Goal: Browse casually

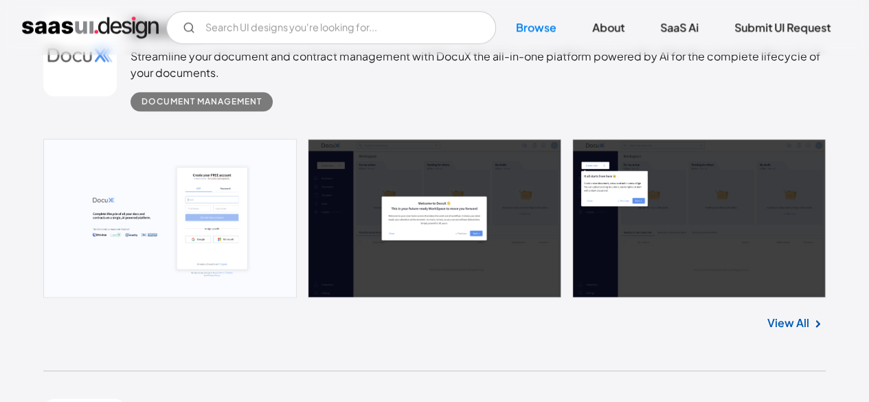
scroll to position [783, 0]
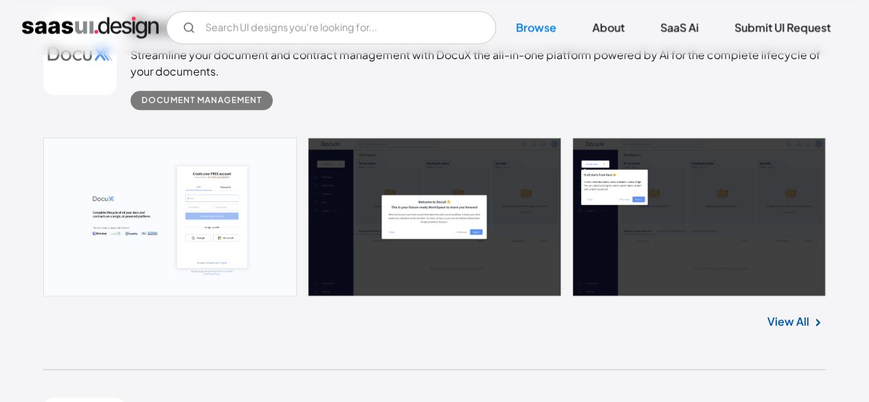
click at [791, 317] on link "View All" at bounding box center [789, 321] width 42 height 16
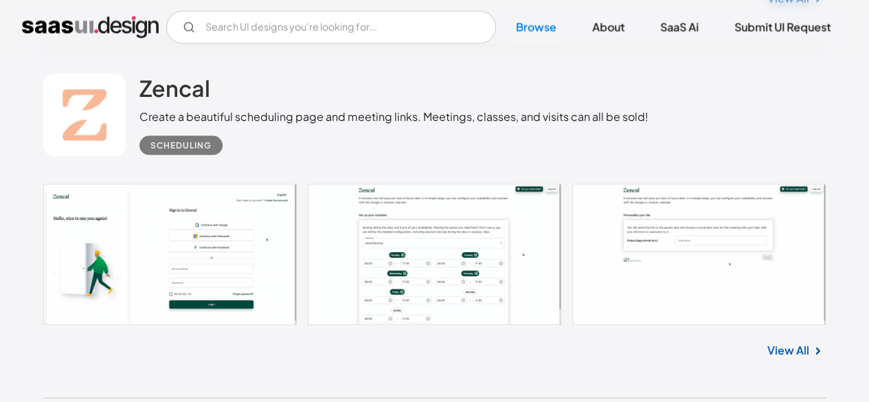
scroll to position [1465, 0]
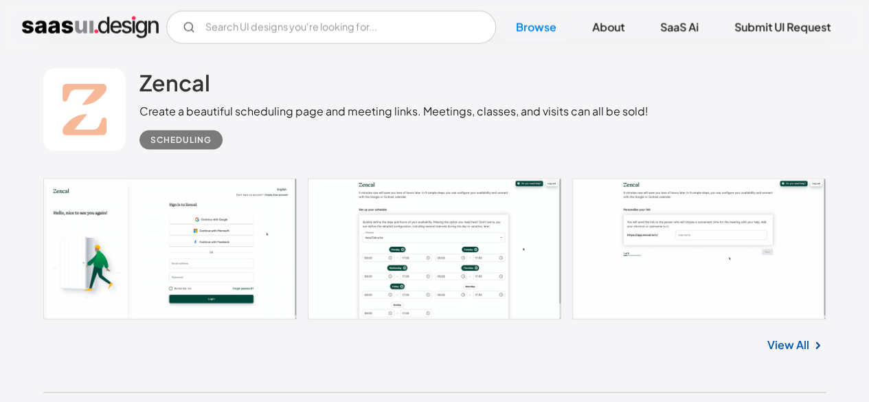
click at [788, 340] on link "View All" at bounding box center [789, 345] width 42 height 16
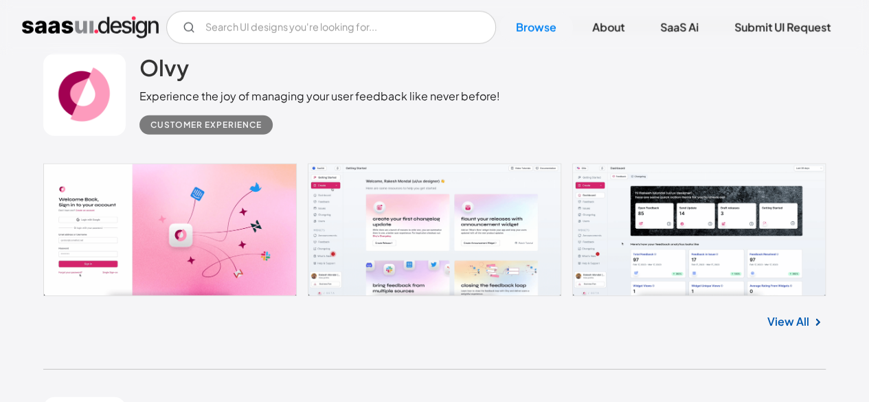
scroll to position [1834, 0]
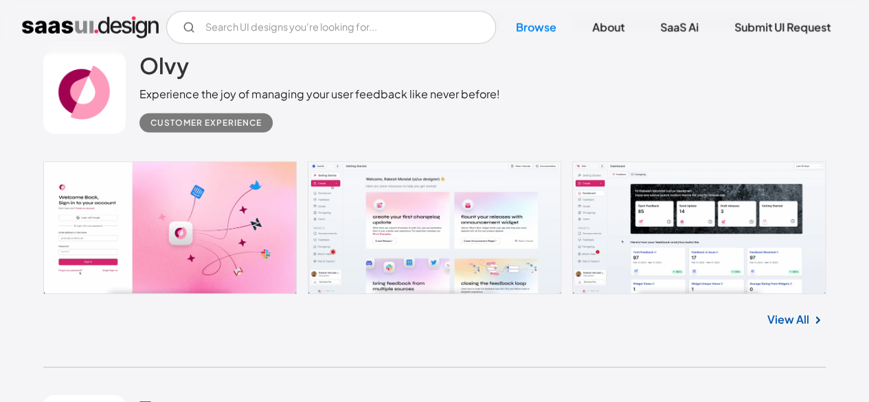
click at [777, 315] on link "View All" at bounding box center [789, 319] width 42 height 16
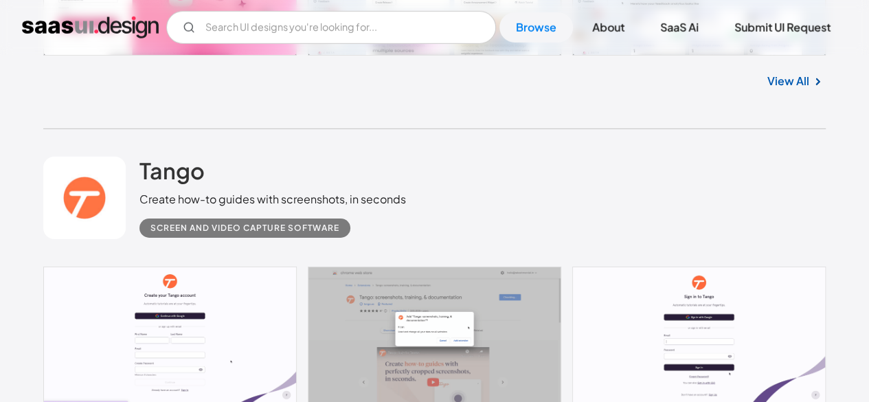
scroll to position [2224, 0]
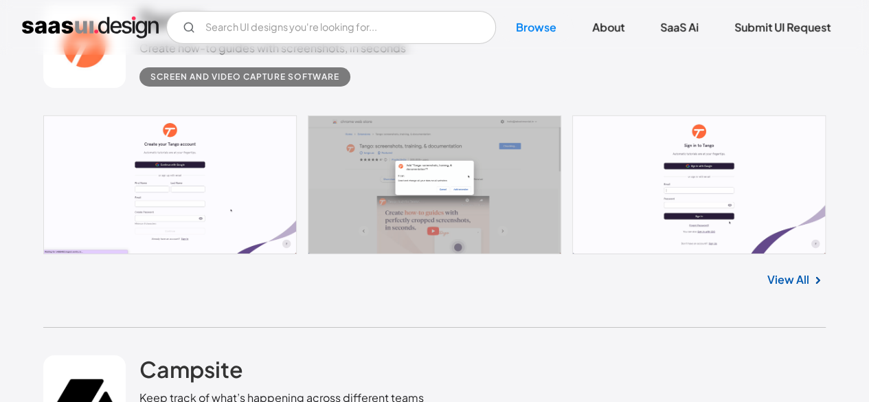
click at [792, 276] on link "View All" at bounding box center [789, 279] width 42 height 16
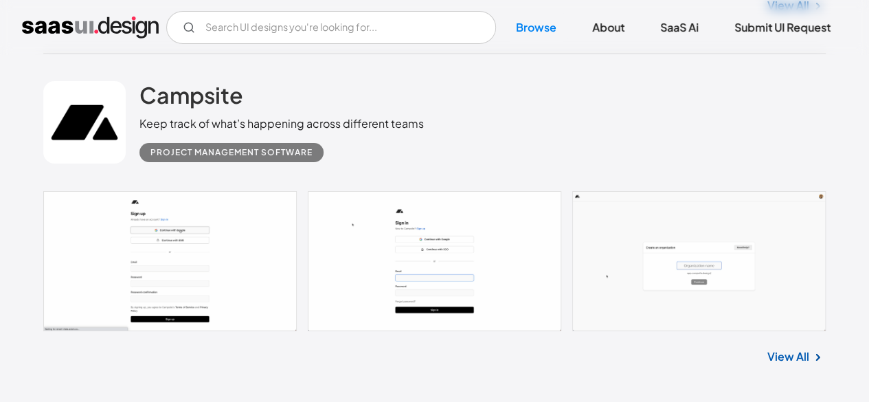
scroll to position [2547, 0]
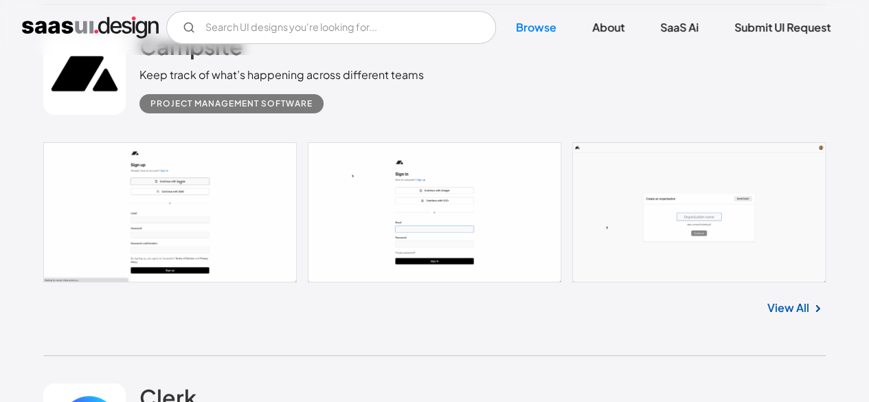
click at [811, 310] on img at bounding box center [818, 308] width 16 height 16
click at [805, 300] on link "View All" at bounding box center [789, 308] width 42 height 16
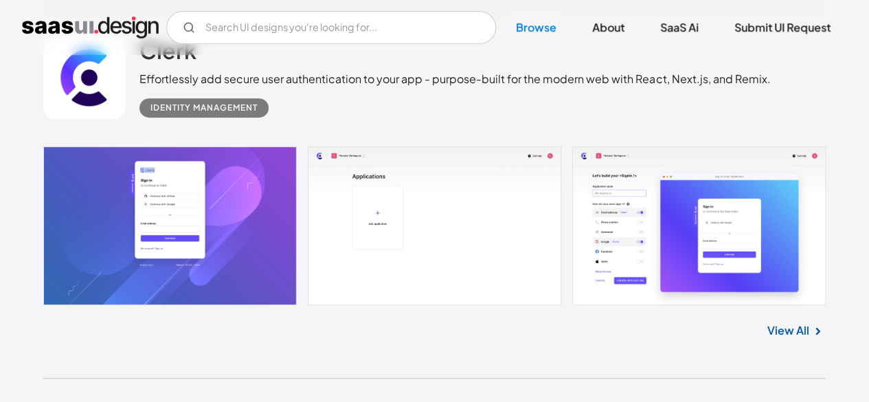
scroll to position [2897, 0]
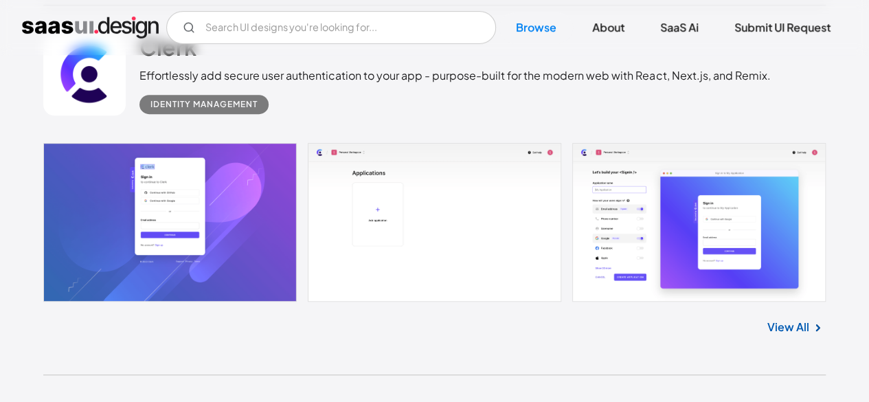
click at [787, 324] on link "View All" at bounding box center [789, 327] width 42 height 16
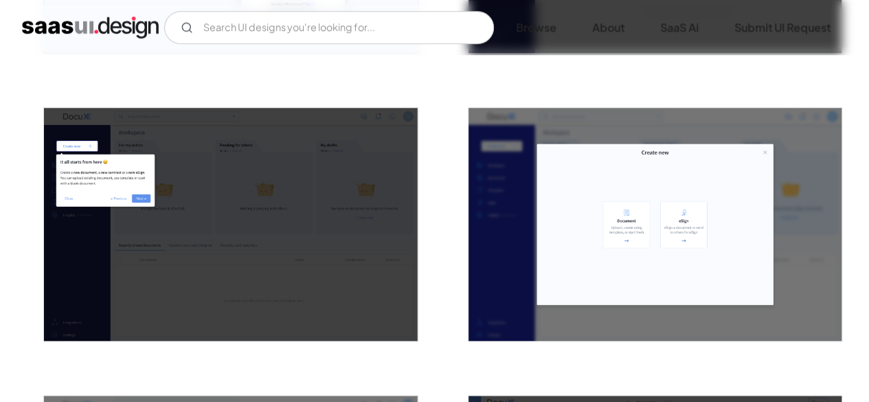
scroll to position [552, 0]
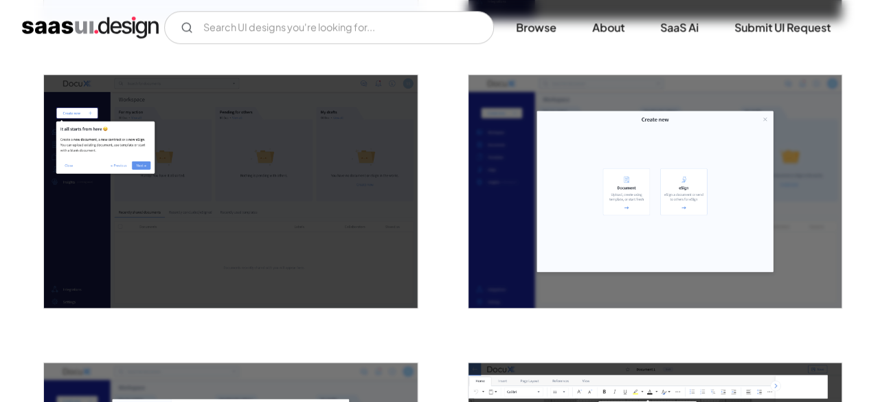
click at [732, 273] on img "open lightbox" at bounding box center [655, 192] width 373 height 234
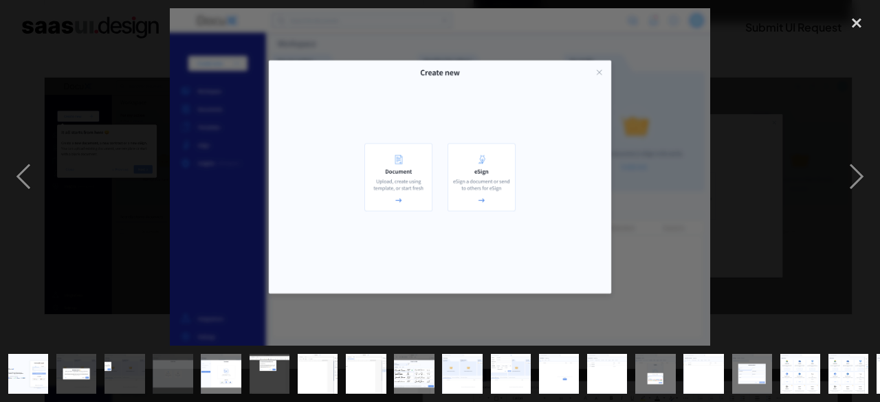
click at [735, 129] on div at bounding box center [440, 176] width 880 height 337
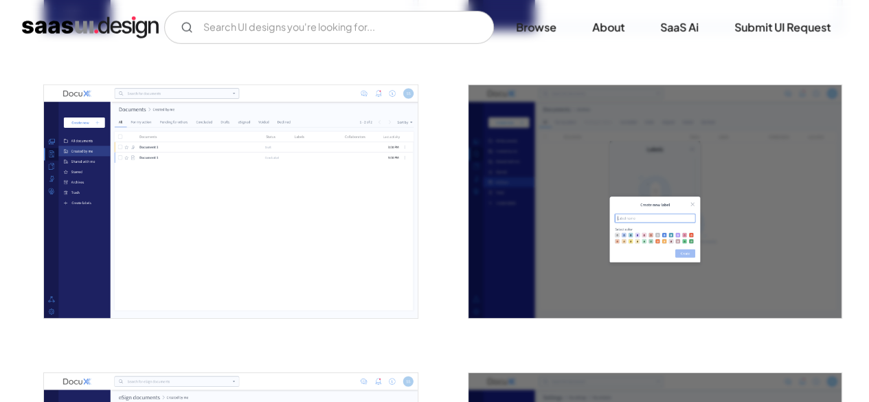
scroll to position [1996, 0]
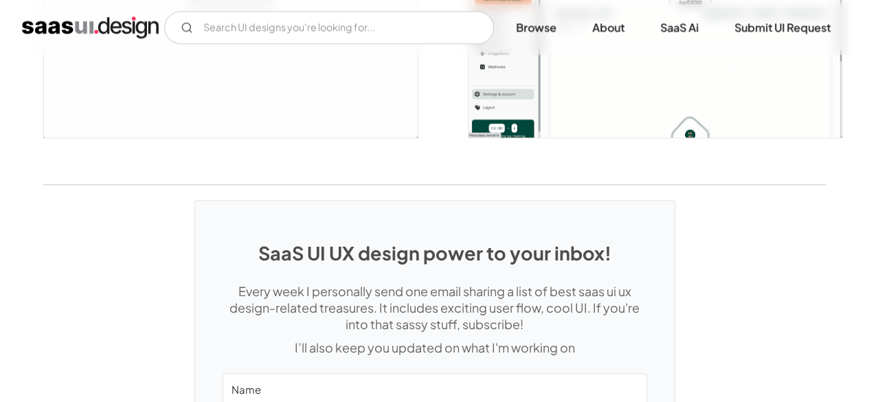
scroll to position [3295, 0]
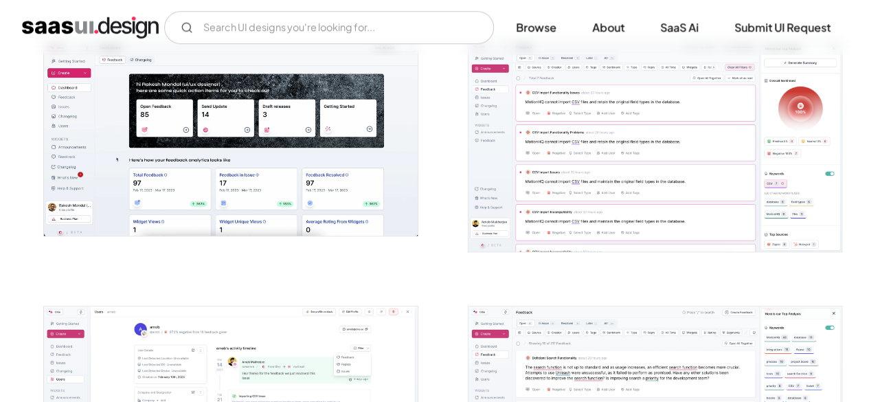
scroll to position [530, 0]
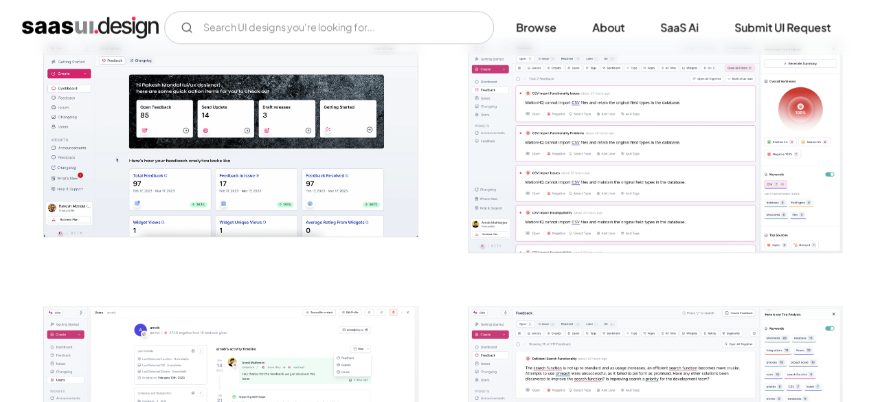
drag, startPoint x: 326, startPoint y: 170, endPoint x: 258, endPoint y: 193, distance: 71.1
click at [258, 193] on img "open lightbox" at bounding box center [230, 139] width 373 height 194
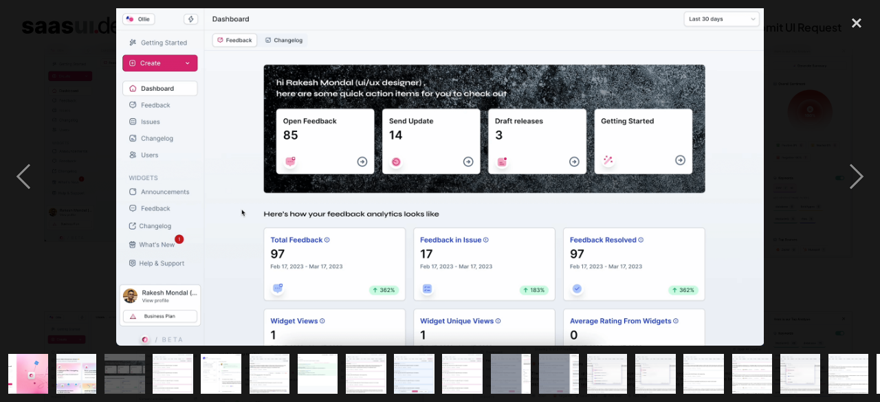
click at [66, 217] on div at bounding box center [440, 176] width 880 height 337
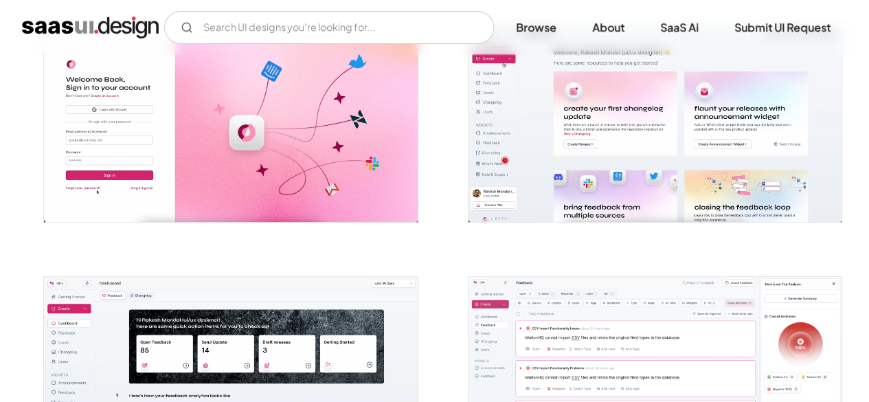
scroll to position [296, 0]
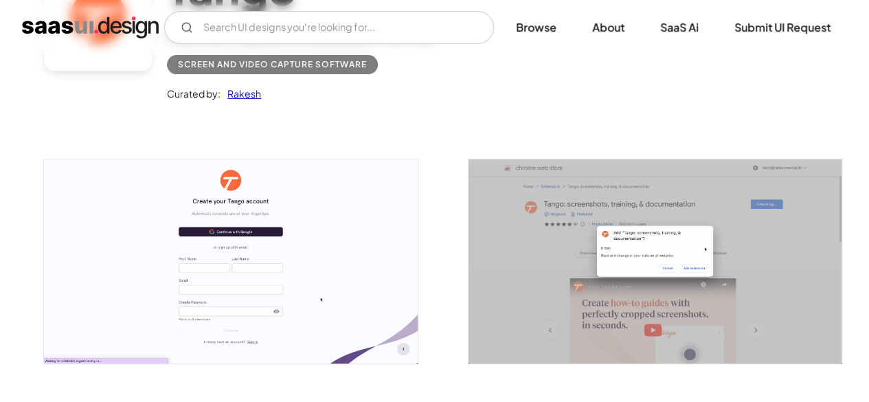
scroll to position [162, 0]
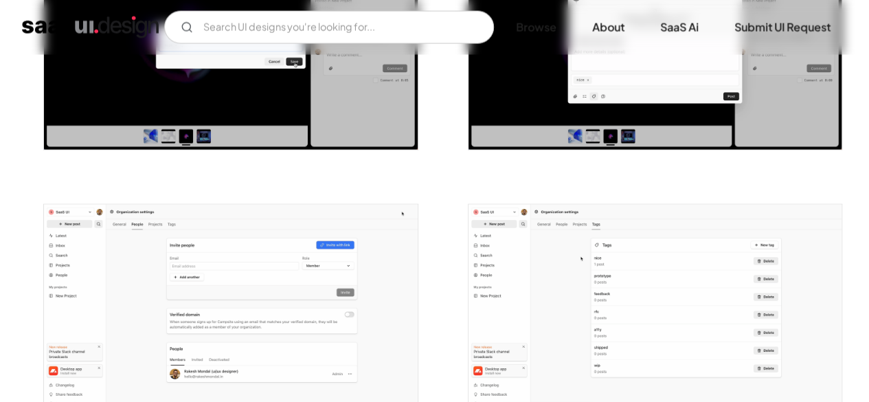
scroll to position [1325, 0]
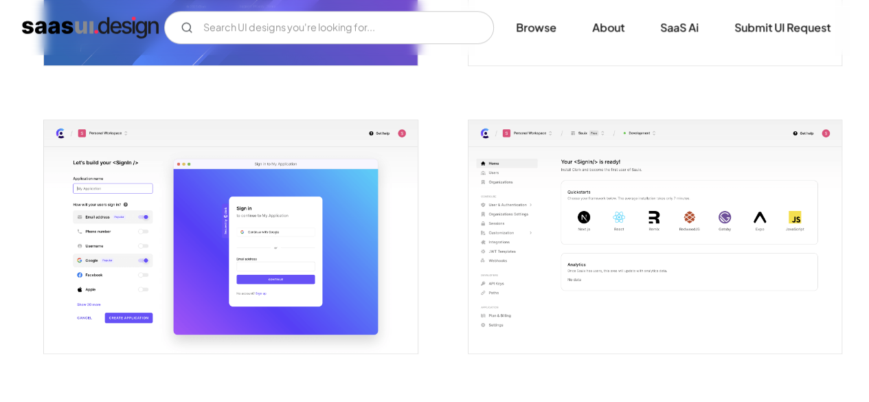
scroll to position [511, 0]
